Goal: Information Seeking & Learning: Learn about a topic

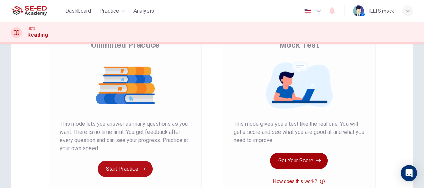
scroll to position [93, 0]
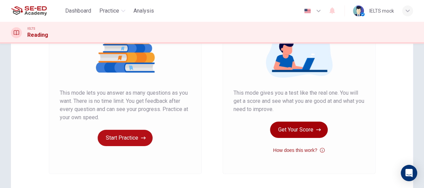
click at [307, 135] on button "Get Your Score" at bounding box center [299, 130] width 58 height 16
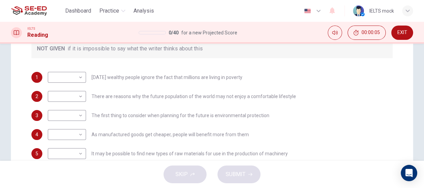
scroll to position [155, 0]
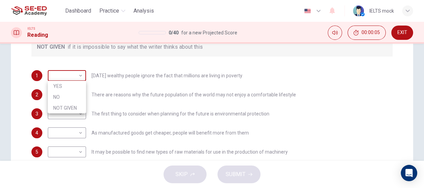
click at [78, 76] on body "This site uses cookies, as explained in our Privacy Policy . If you agree to th…" at bounding box center [212, 94] width 424 height 188
drag, startPoint x: 60, startPoint y: 87, endPoint x: 73, endPoint y: 94, distance: 14.5
click at [59, 88] on li "YES" at bounding box center [67, 86] width 38 height 11
type input "YES"
click at [79, 95] on body "This site uses cookies, as explained in our Privacy Policy . If you agree to th…" at bounding box center [212, 94] width 424 height 188
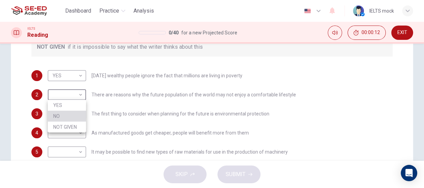
click at [51, 119] on li "NO" at bounding box center [67, 116] width 38 height 11
type input "NO"
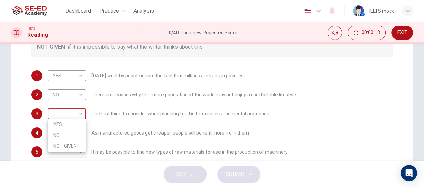
click at [68, 118] on body "This site uses cookies, as explained in our Privacy Policy . If you agree to th…" at bounding box center [212, 94] width 424 height 188
click at [65, 145] on li "NOT GIVEN" at bounding box center [67, 146] width 38 height 11
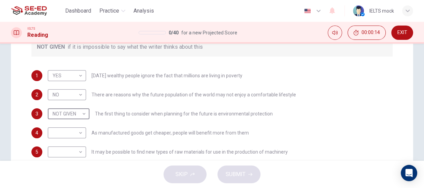
type input "NOT GIVEN"
click at [68, 130] on body "This site uses cookies, as explained in our Privacy Policy . If you agree to th…" at bounding box center [212, 94] width 424 height 188
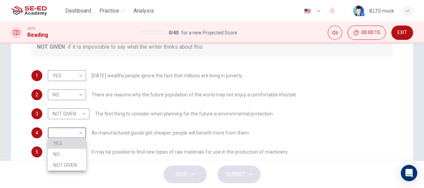
drag, startPoint x: 65, startPoint y: 145, endPoint x: 66, endPoint y: 153, distance: 7.6
click at [65, 145] on li "YES" at bounding box center [67, 143] width 38 height 11
type input "YES"
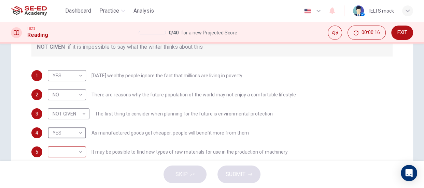
click at [68, 151] on body "This site uses cookies, as explained in our Privacy Policy . If you agree to th…" at bounding box center [212, 94] width 424 height 188
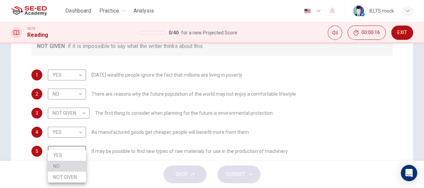
drag, startPoint x: 68, startPoint y: 169, endPoint x: 89, endPoint y: 160, distance: 22.2
click at [68, 169] on li "NO" at bounding box center [67, 166] width 38 height 11
type input "NO"
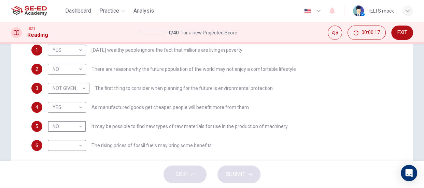
scroll to position [210, 0]
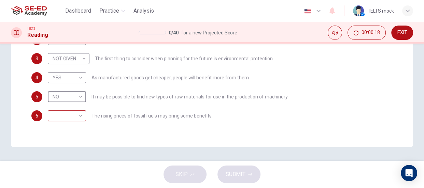
click at [72, 115] on body "This site uses cookies, as explained in our Privacy Policy . If you agree to th…" at bounding box center [212, 94] width 424 height 188
click at [63, 130] on li "YES" at bounding box center [67, 126] width 38 height 11
type input "YES"
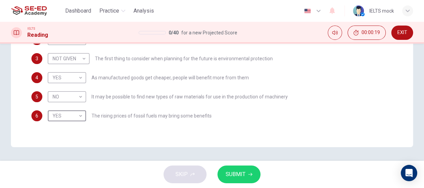
click at [233, 176] on span "SUBMIT" at bounding box center [236, 175] width 20 height 10
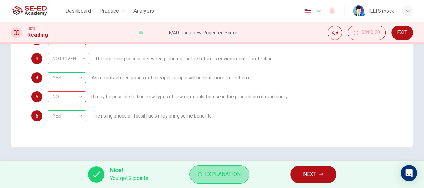
click at [231, 178] on span "Explanation" at bounding box center [223, 175] width 36 height 10
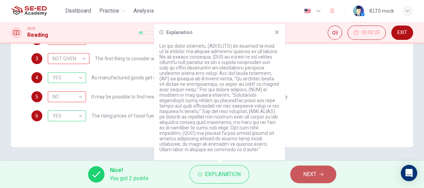
click at [317, 179] on button "NEXT" at bounding box center [313, 175] width 46 height 18
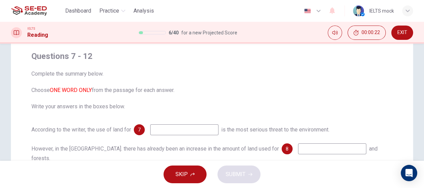
scroll to position [62, 0]
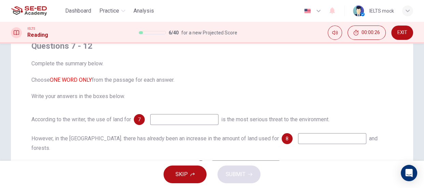
click at [201, 121] on input at bounding box center [184, 119] width 68 height 11
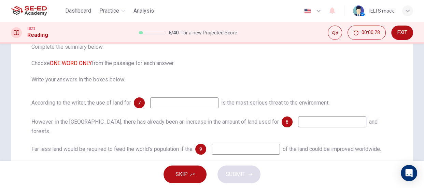
scroll to position [60, 0]
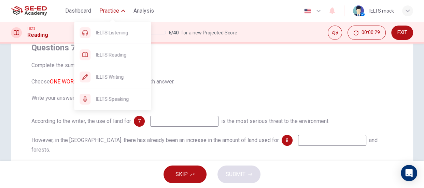
click at [112, 17] on div "IELTS Listening IELTS Reading IELTS Writing IELTS Speaking" at bounding box center [112, 63] width 77 height 93
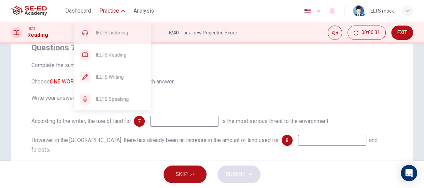
drag, startPoint x: 116, startPoint y: 34, endPoint x: 230, endPoint y: 39, distance: 114.5
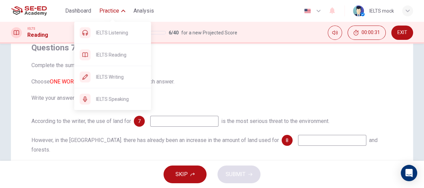
click at [116, 33] on span "IELTS Listening" at bounding box center [120, 33] width 49 height 8
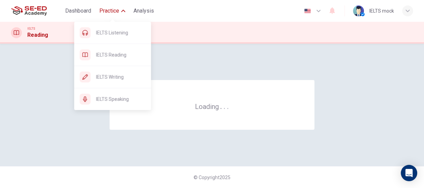
scroll to position [0, 0]
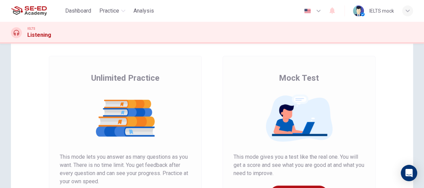
scroll to position [62, 0]
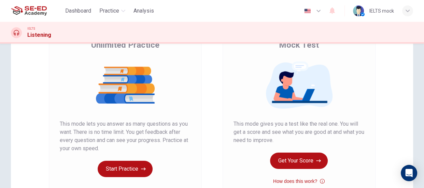
click at [292, 159] on button "Get Your Score" at bounding box center [299, 161] width 58 height 16
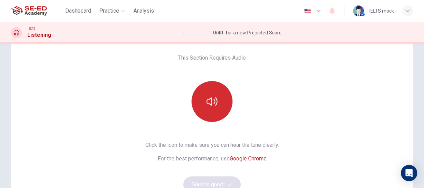
click at [227, 109] on button "button" at bounding box center [212, 101] width 41 height 41
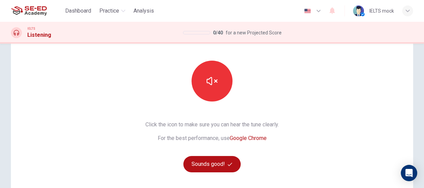
scroll to position [62, 0]
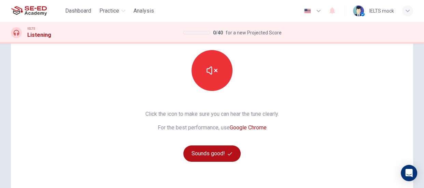
drag, startPoint x: 355, startPoint y: 121, endPoint x: 233, endPoint y: 136, distance: 123.1
click at [355, 121] on div "This Section Requires Audio Click the icon to make sure you can hear the tune c…" at bounding box center [212, 114] width 402 height 237
click at [225, 155] on button "Sounds good!" at bounding box center [211, 154] width 57 height 16
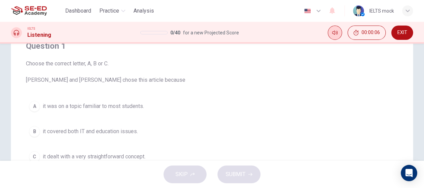
click at [333, 34] on icon "Mute" at bounding box center [334, 32] width 5 height 5
click at [334, 33] on icon "Unmute" at bounding box center [334, 32] width 5 height 5
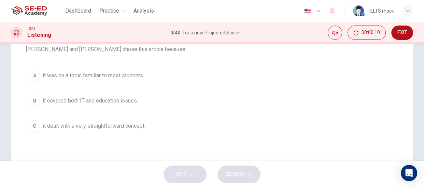
scroll to position [93, 0]
click at [113, 76] on span "it was on a topic familiar to most students." at bounding box center [93, 75] width 101 height 8
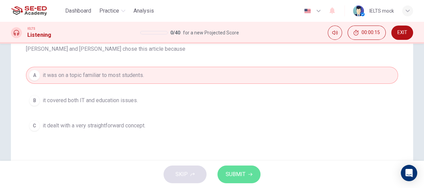
click at [248, 174] on icon "button" at bounding box center [250, 175] width 4 height 4
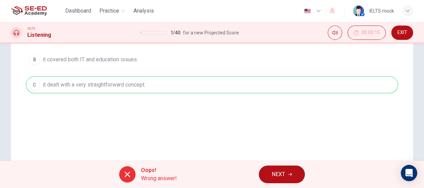
scroll to position [124, 0]
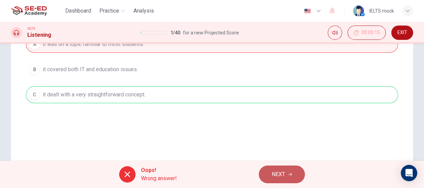
click at [280, 174] on span "NEXT" at bounding box center [278, 175] width 13 height 10
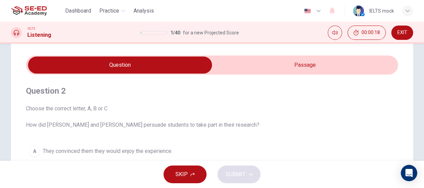
scroll to position [31, 0]
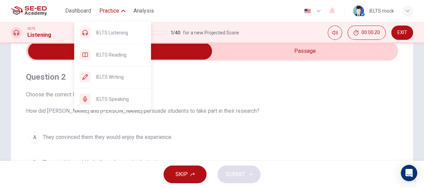
click at [113, 12] on span "Practice" at bounding box center [109, 11] width 20 height 8
click at [106, 14] on span "Practice" at bounding box center [109, 11] width 20 height 8
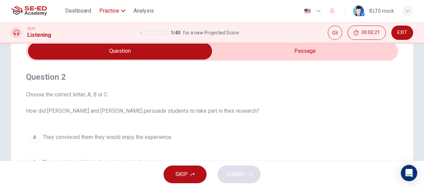
click at [106, 14] on span "Practice" at bounding box center [109, 11] width 20 height 8
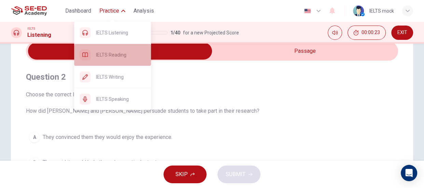
drag, startPoint x: 114, startPoint y: 56, endPoint x: 238, endPoint y: 43, distance: 125.0
click at [114, 56] on span "IELTS Reading" at bounding box center [120, 55] width 49 height 8
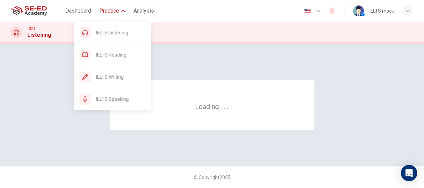
scroll to position [0, 0]
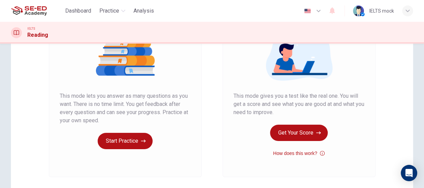
scroll to position [93, 0]
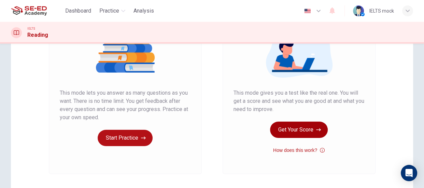
click at [303, 134] on button "Get Your Score" at bounding box center [299, 130] width 58 height 16
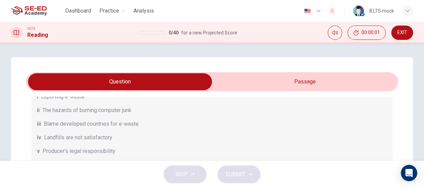
scroll to position [110, 0]
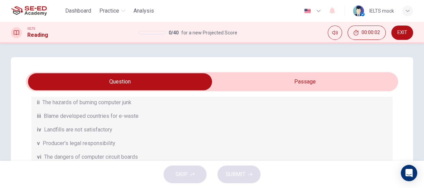
click at [112, 128] on span "Landfills are not satisfactory" at bounding box center [78, 130] width 68 height 8
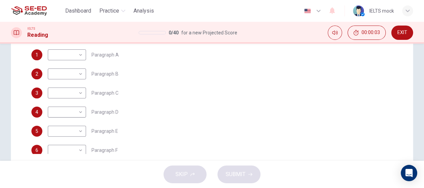
scroll to position [17, 0]
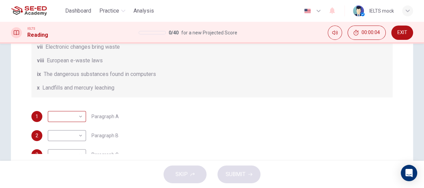
click at [74, 120] on body "This site uses cookies, as explained in our Privacy Policy . If you agree to th…" at bounding box center [212, 94] width 424 height 188
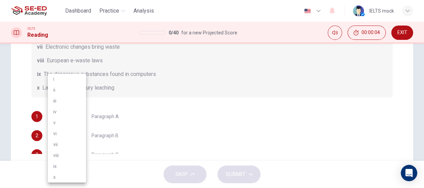
click at [71, 130] on li "vi" at bounding box center [67, 133] width 38 height 11
type input "vi"
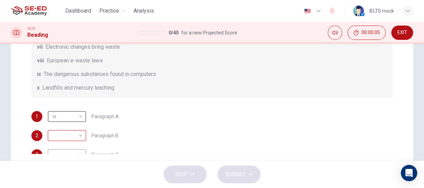
click at [70, 131] on body "This site uses cookies, as explained in our Privacy Policy . If you agree to th…" at bounding box center [212, 94] width 424 height 188
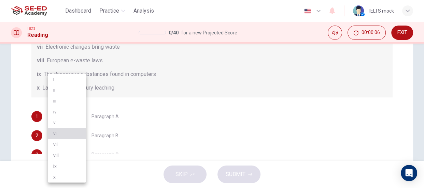
click at [65, 137] on li "vi" at bounding box center [67, 133] width 38 height 11
type input "vi"
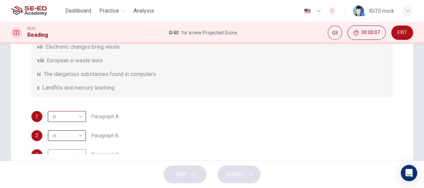
scroll to position [79, 0]
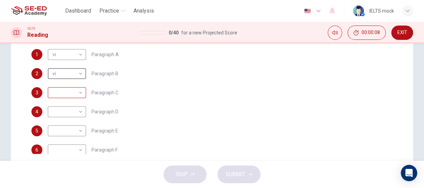
click at [67, 91] on body "This site uses cookies, as explained in our Privacy Policy . If you agree to th…" at bounding box center [212, 94] width 424 height 188
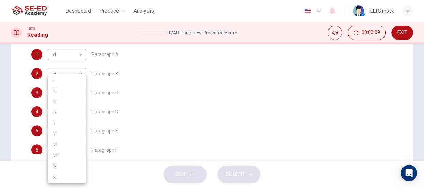
click at [62, 91] on li "ii" at bounding box center [67, 90] width 38 height 11
type input "ii"
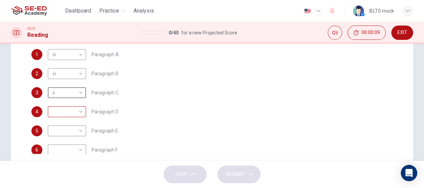
click at [76, 113] on body "This site uses cookies, as explained in our Privacy Policy . If you agree to th…" at bounding box center [212, 94] width 424 height 188
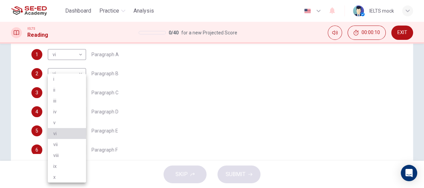
drag, startPoint x: 62, startPoint y: 131, endPoint x: 63, endPoint y: 139, distance: 8.2
click at [62, 131] on li "vi" at bounding box center [67, 133] width 38 height 11
type input "vi"
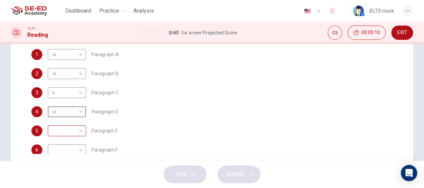
click at [70, 131] on body "This site uses cookies, as explained in our Privacy Policy . If you agree to th…" at bounding box center [212, 94] width 424 height 188
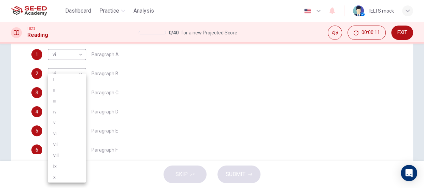
click at [75, 92] on li "ii" at bounding box center [67, 90] width 38 height 11
type input "ii"
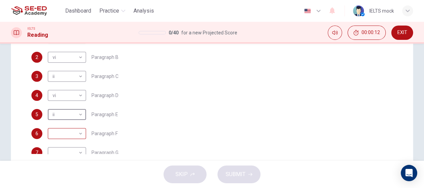
scroll to position [110, 0]
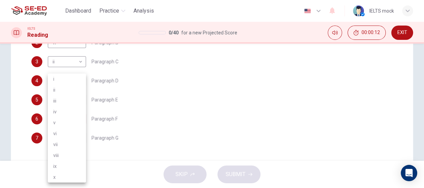
click at [74, 123] on body "This site uses cookies, as explained in our Privacy Policy . If you agree to th…" at bounding box center [212, 94] width 424 height 188
click at [67, 140] on li "vii" at bounding box center [67, 144] width 38 height 11
type input "vii"
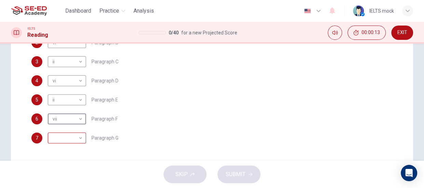
click at [69, 137] on body "This site uses cookies, as explained in our Privacy Policy . If you agree to th…" at bounding box center [212, 94] width 424 height 188
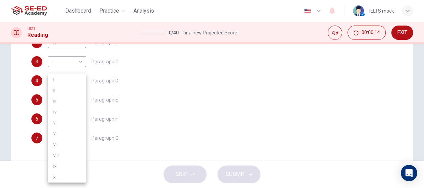
click at [63, 151] on li "viii" at bounding box center [67, 155] width 38 height 11
type input "viii"
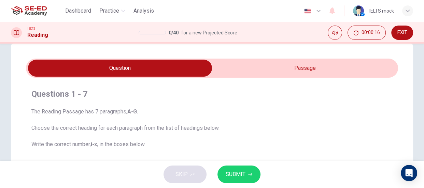
scroll to position [0, 0]
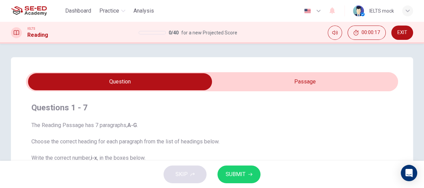
click at [292, 79] on input "checkbox" at bounding box center [120, 81] width 558 height 17
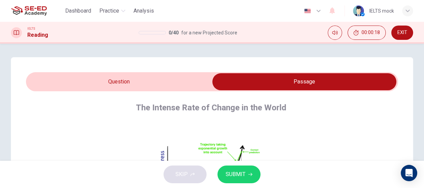
drag, startPoint x: 135, startPoint y: 83, endPoint x: 137, endPoint y: 86, distance: 4.0
click at [135, 83] on input "checkbox" at bounding box center [304, 81] width 558 height 17
checkbox input "false"
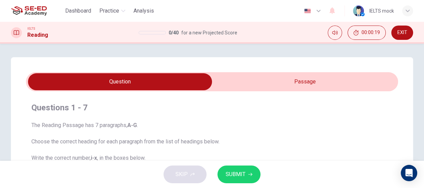
click at [237, 177] on span "SUBMIT" at bounding box center [236, 175] width 20 height 10
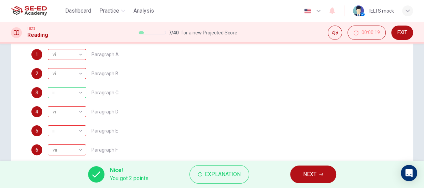
scroll to position [239, 0]
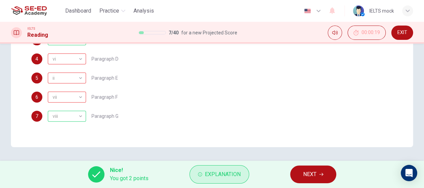
click at [222, 175] on span "Explanation" at bounding box center [223, 175] width 36 height 10
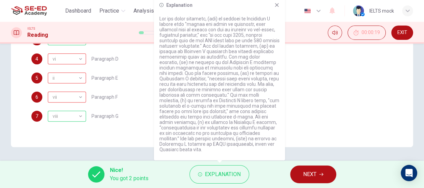
click at [311, 169] on button "NEXT" at bounding box center [313, 175] width 46 height 18
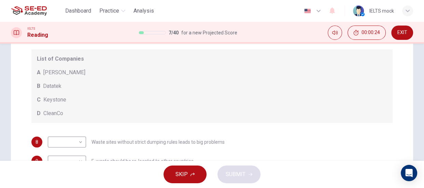
scroll to position [155, 0]
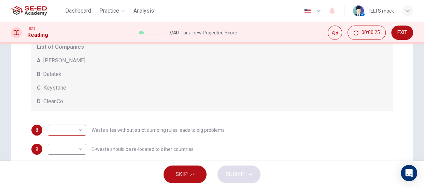
click at [72, 129] on body "This site uses cookies, as explained in our Privacy Policy . If you agree to th…" at bounding box center [212, 94] width 424 height 188
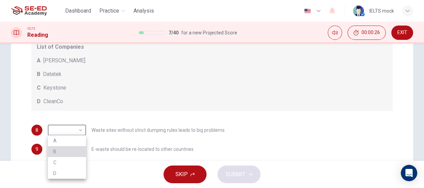
drag, startPoint x: 58, startPoint y: 156, endPoint x: 64, endPoint y: 155, distance: 6.2
click at [57, 157] on li "B" at bounding box center [67, 151] width 38 height 11
type input "B"
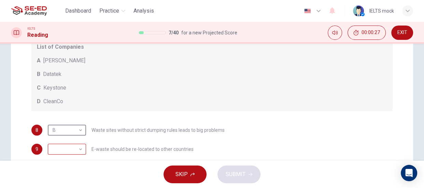
click at [68, 150] on body "This site uses cookies, as explained in our Privacy Policy . If you agree to th…" at bounding box center [212, 94] width 424 height 188
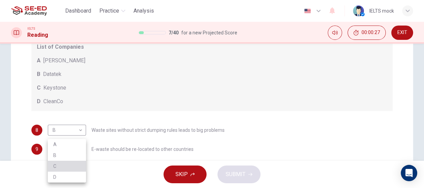
click at [61, 162] on li "C" at bounding box center [67, 166] width 38 height 11
type input "C"
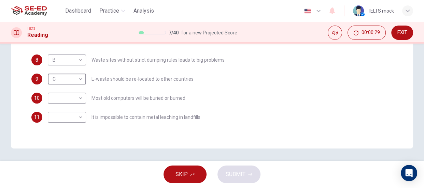
scroll to position [226, 0]
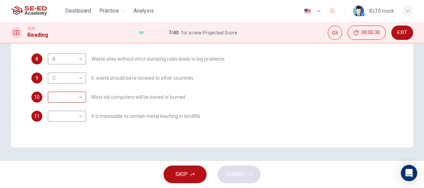
drag, startPoint x: 86, startPoint y: 102, endPoint x: 81, endPoint y: 103, distance: 5.2
click at [86, 102] on div "​ ​ Most old computers will be buried or burned" at bounding box center [117, 97] width 138 height 11
click at [78, 101] on body "This site uses cookies, as explained in our Privacy Policy . If you agree to th…" at bounding box center [212, 94] width 424 height 188
click at [67, 119] on li "B" at bounding box center [67, 118] width 38 height 11
type input "B"
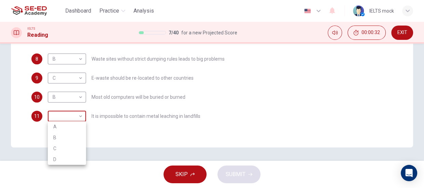
click at [73, 119] on body "This site uses cookies, as explained in our Privacy Policy . If you agree to th…" at bounding box center [212, 94] width 424 height 188
drag, startPoint x: 56, startPoint y: 137, endPoint x: 88, endPoint y: 157, distance: 38.3
click at [56, 138] on li "B" at bounding box center [67, 137] width 38 height 11
type input "B"
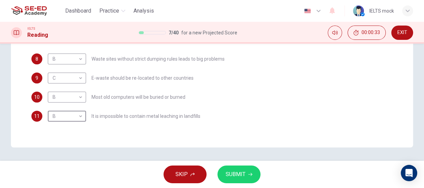
click at [246, 181] on button "SUBMIT" at bounding box center [238, 175] width 43 height 18
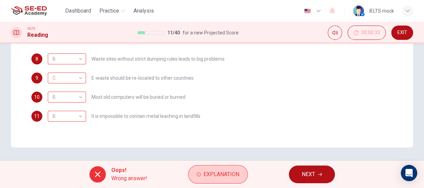
click at [224, 173] on span "Explanation" at bounding box center [221, 175] width 36 height 10
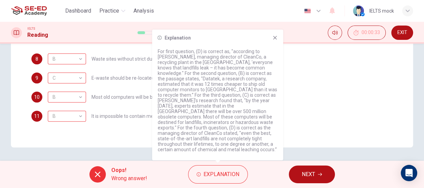
click at [310, 181] on button "NEXT" at bounding box center [312, 175] width 46 height 18
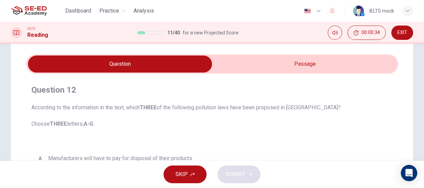
scroll to position [0, 0]
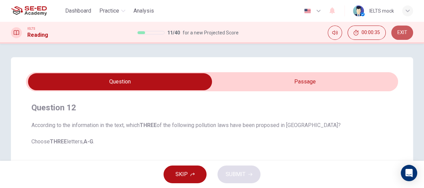
drag, startPoint x: 399, startPoint y: 27, endPoint x: 242, endPoint y: 27, distance: 157.0
click at [399, 28] on button "EXIT" at bounding box center [402, 33] width 22 height 14
